Goal: Transaction & Acquisition: Purchase product/service

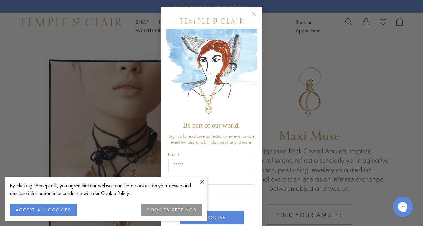
click at [251, 12] on circle "Close dialog" at bounding box center [254, 14] width 8 height 8
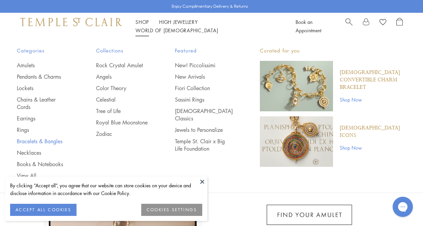
click at [48, 139] on link "Bracelets & Bangles" at bounding box center [43, 141] width 52 height 7
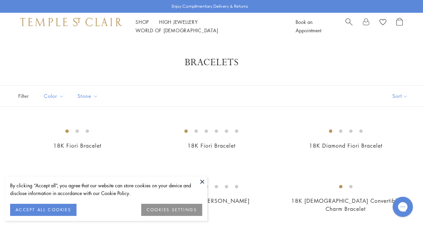
click at [162, 208] on button "COOKIES SETTINGS" at bounding box center [171, 210] width 61 height 12
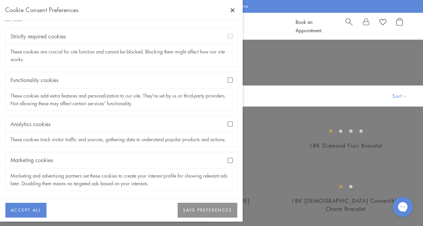
scroll to position [36, 0]
click at [210, 210] on button "SAVE PREFERENCES" at bounding box center [207, 210] width 60 height 15
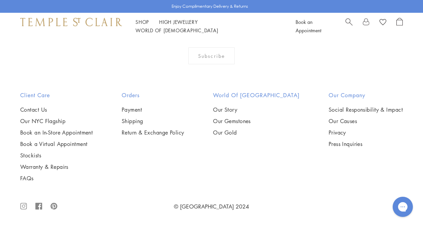
scroll to position [1121, 0]
click at [0, 0] on img at bounding box center [0, 0] width 0 height 0
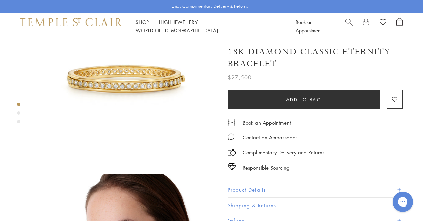
scroll to position [67, 0]
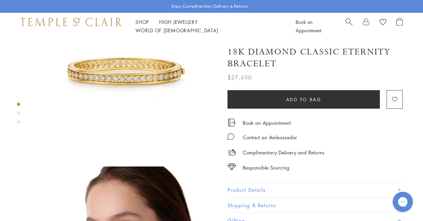
click at [251, 186] on button "Product Details" at bounding box center [314, 189] width 175 height 15
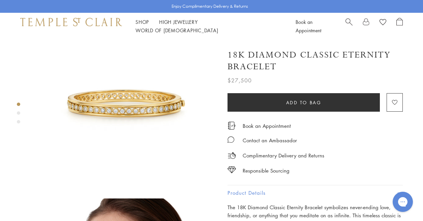
scroll to position [31, 0]
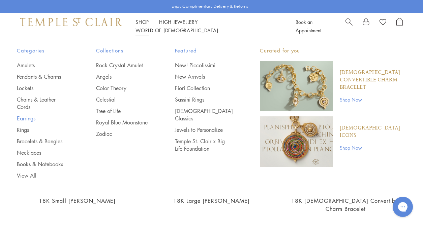
click at [31, 116] on link "Earrings" at bounding box center [43, 118] width 52 height 7
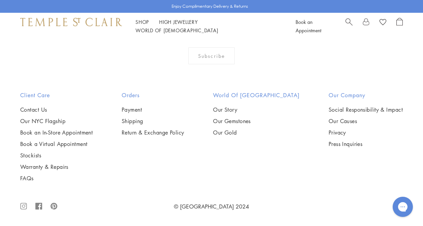
scroll to position [2981, 0]
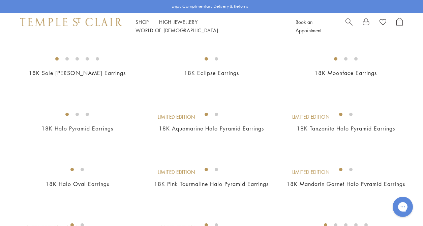
scroll to position [242, 0]
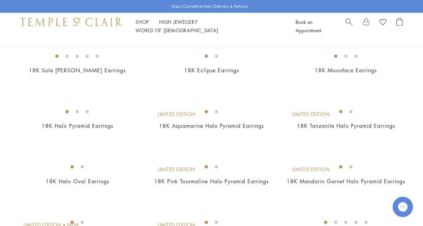
click at [0, 0] on img at bounding box center [0, 0] width 0 height 0
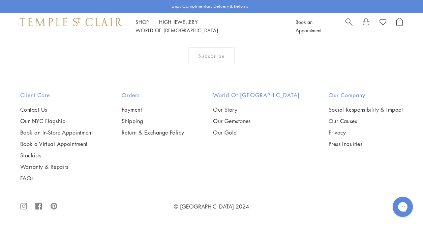
scroll to position [2671, 0]
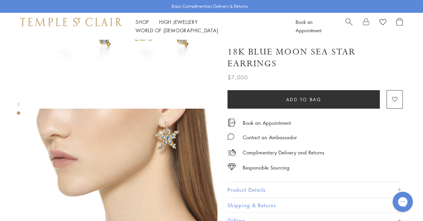
scroll to position [126, 0]
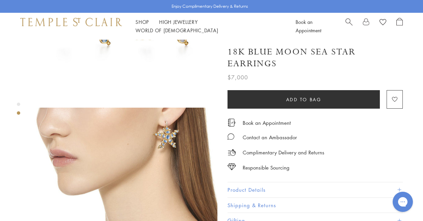
click at [247, 187] on button "Product Details" at bounding box center [314, 189] width 175 height 15
